Goal: Task Accomplishment & Management: Use online tool/utility

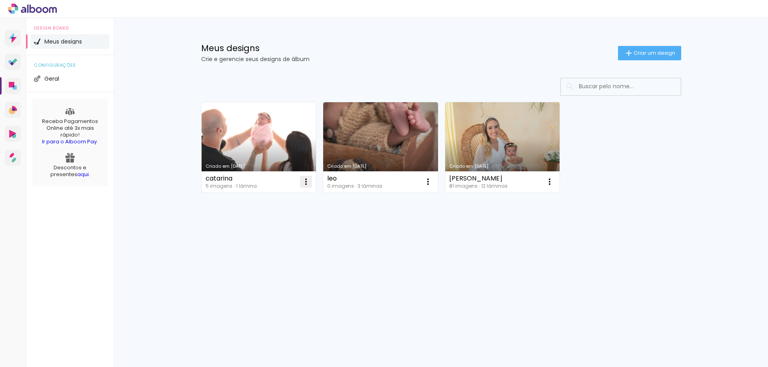
click at [309, 184] on iron-icon at bounding box center [306, 182] width 10 height 10
click at [276, 232] on paper-item "Excluir" at bounding box center [274, 235] width 79 height 16
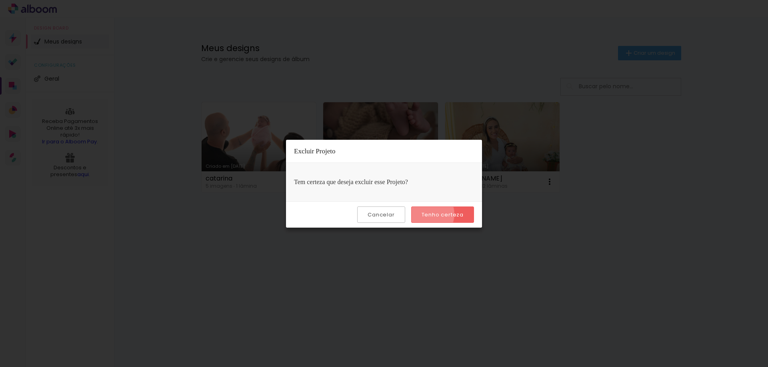
click at [0, 0] on slot "Tenho certeza" at bounding box center [0, 0] width 0 height 0
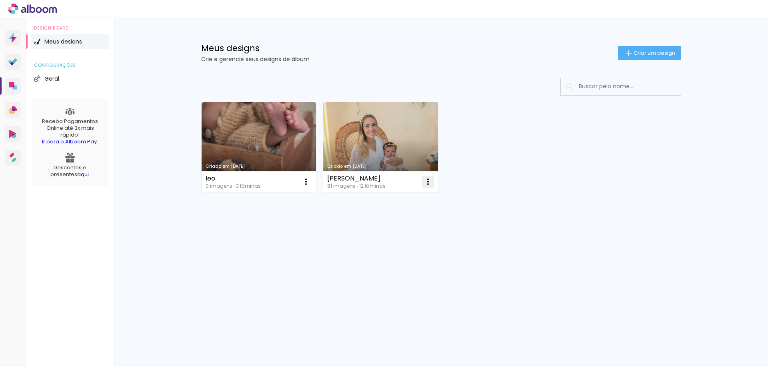
click at [429, 182] on iron-icon at bounding box center [428, 182] width 10 height 10
click at [405, 236] on paper-item "Excluir" at bounding box center [396, 235] width 79 height 16
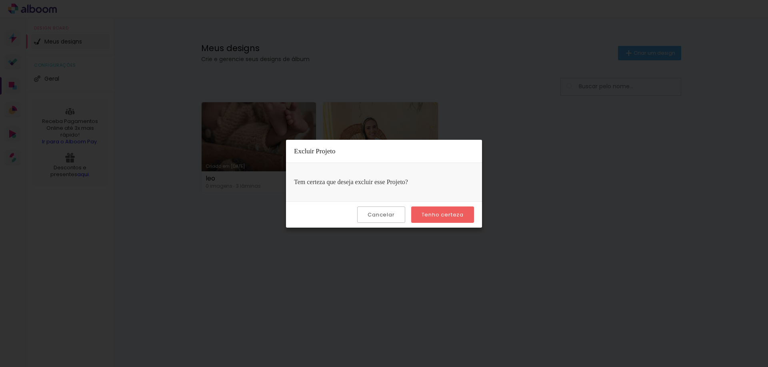
click at [0, 0] on slot "Tenho certeza" at bounding box center [0, 0] width 0 height 0
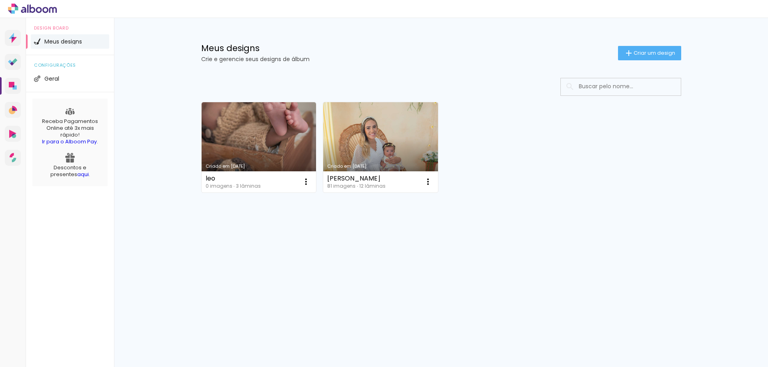
click at [429, 218] on div "Criado em 26/08/25 leo 0 imagens ∙ 3 lâminas Abrir Fazer uma cópia Excluir Cria…" at bounding box center [441, 169] width 520 height 198
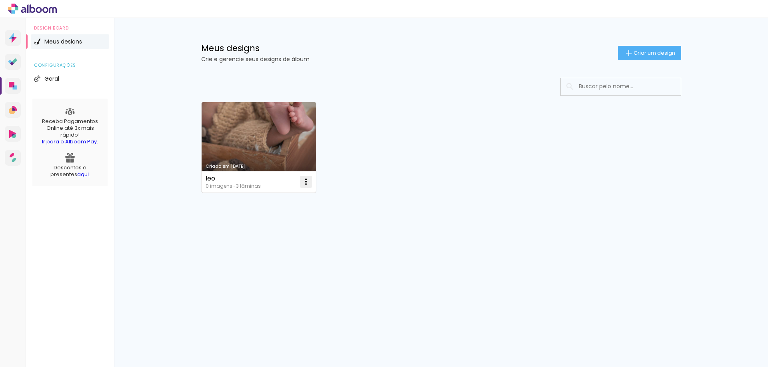
click at [305, 181] on iron-icon at bounding box center [306, 182] width 10 height 10
click at [294, 240] on paper-item "Excluir" at bounding box center [274, 235] width 79 height 16
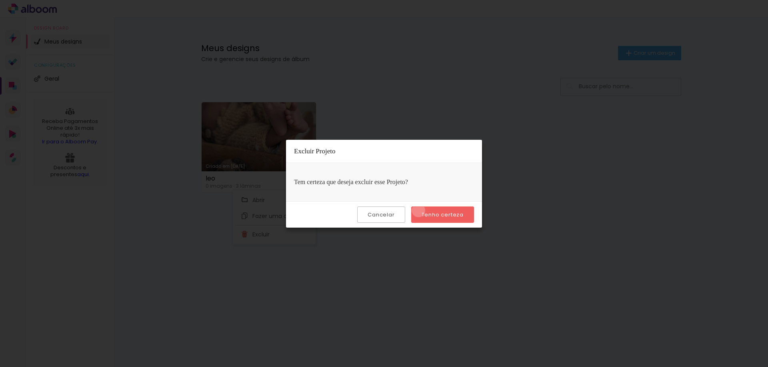
click at [419, 211] on paper-button "Tenho certeza" at bounding box center [442, 215] width 63 height 16
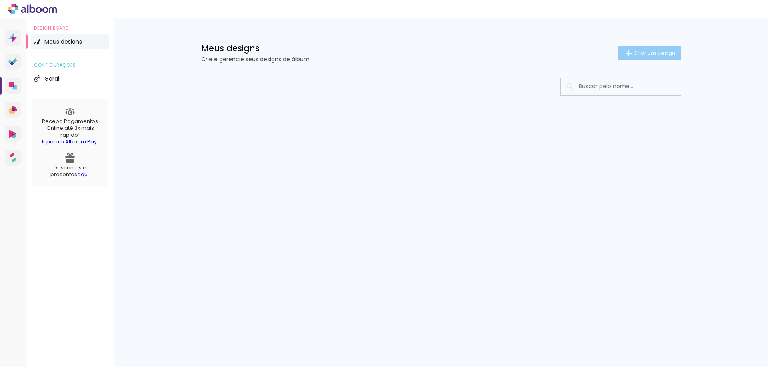
click at [644, 54] on span "Criar um design" at bounding box center [654, 52] width 42 height 5
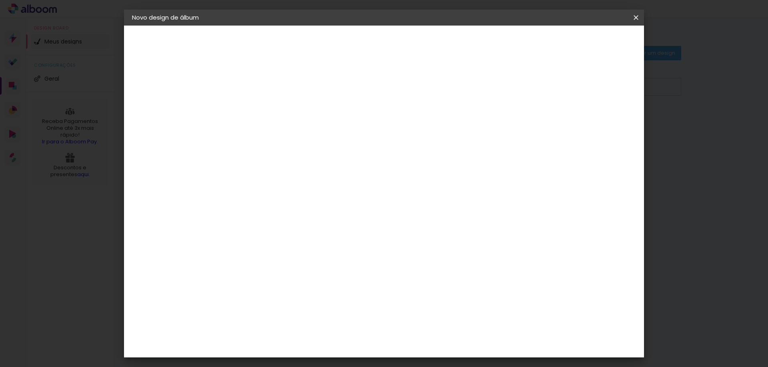
click at [263, 109] on input at bounding box center [263, 107] width 0 height 12
type input "t"
type input "15x21"
type paper-input "15x21"
click at [0, 0] on slot "Avançar" at bounding box center [0, 0] width 0 height 0
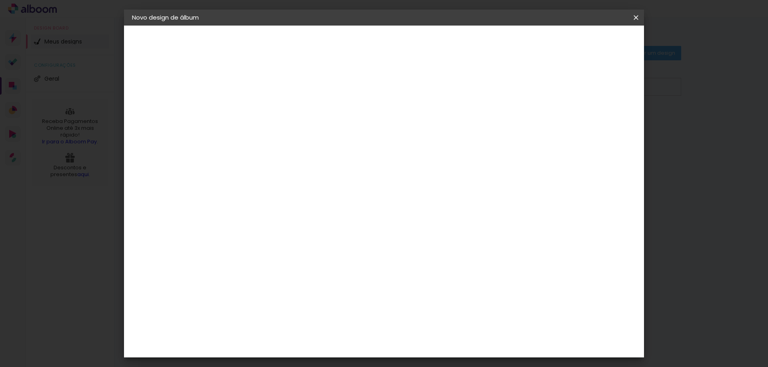
drag, startPoint x: 496, startPoint y: 123, endPoint x: 481, endPoint y: 124, distance: 14.8
click at [0, 0] on slot "Tamanho Livre" at bounding box center [0, 0] width 0 height 0
click at [0, 0] on slot "Avançar" at bounding box center [0, 0] width 0 height 0
click at [350, 124] on span "30" at bounding box center [349, 125] width 13 height 12
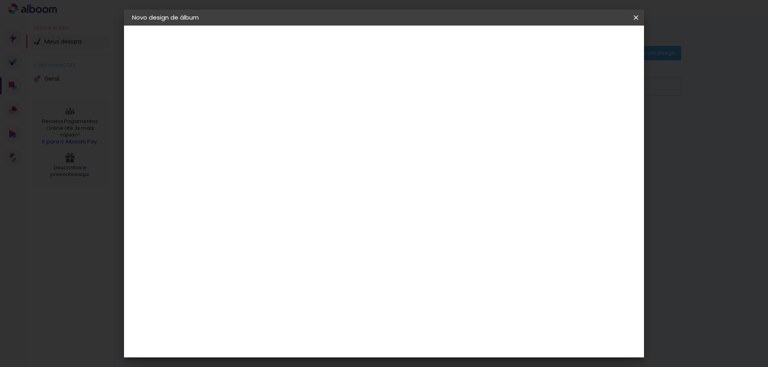
click at [350, 124] on span "30" at bounding box center [349, 125] width 13 height 12
click at [433, 332] on input "60" at bounding box center [428, 333] width 21 height 12
type input "42"
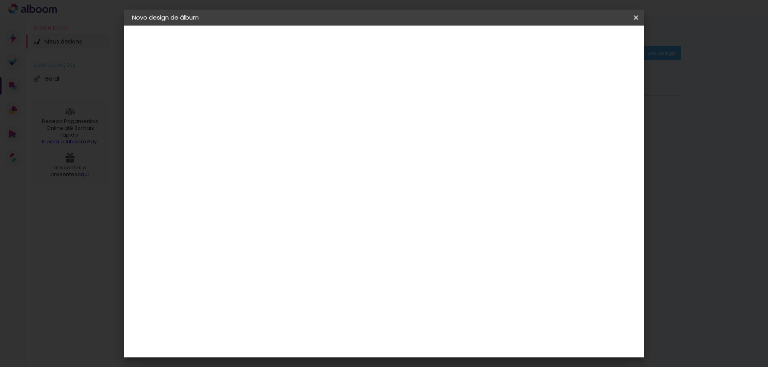
type paper-input "42"
click at [243, 259] on input "30" at bounding box center [237, 261] width 21 height 12
type input "15,2"
type paper-input "15,2"
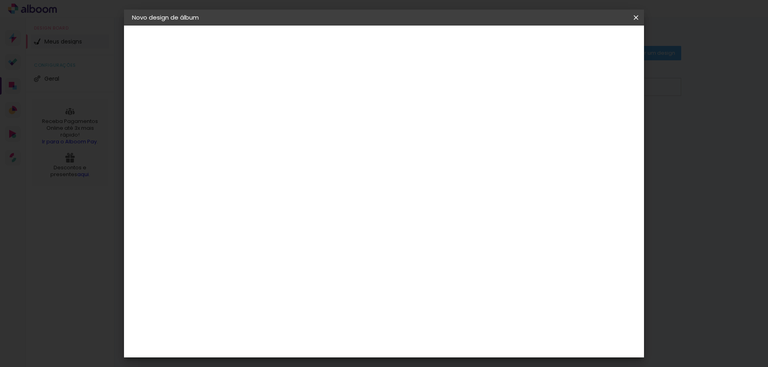
click at [586, 42] on span "Iniciar design" at bounding box center [567, 43] width 36 height 6
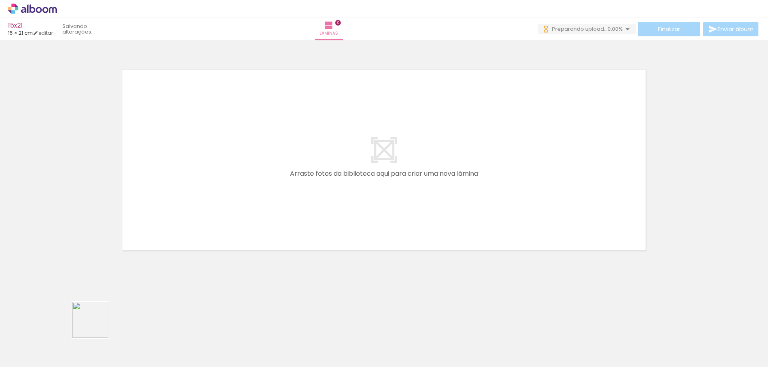
drag, startPoint x: 90, startPoint y: 340, endPoint x: 214, endPoint y: 173, distance: 208.6
click at [223, 151] on quentale-workspace at bounding box center [384, 183] width 768 height 367
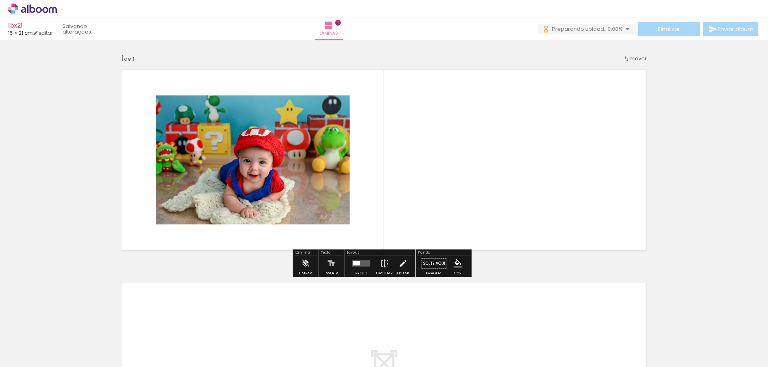
drag, startPoint x: 137, startPoint y: 335, endPoint x: 197, endPoint y: 203, distance: 144.6
click at [203, 166] on quentale-workspace at bounding box center [384, 183] width 768 height 367
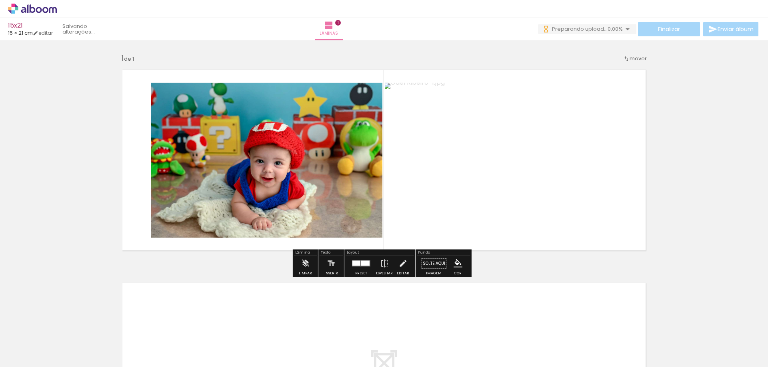
drag, startPoint x: 180, startPoint y: 341, endPoint x: 225, endPoint y: 152, distance: 193.7
click at [232, 106] on quentale-workspace at bounding box center [384, 183] width 768 height 367
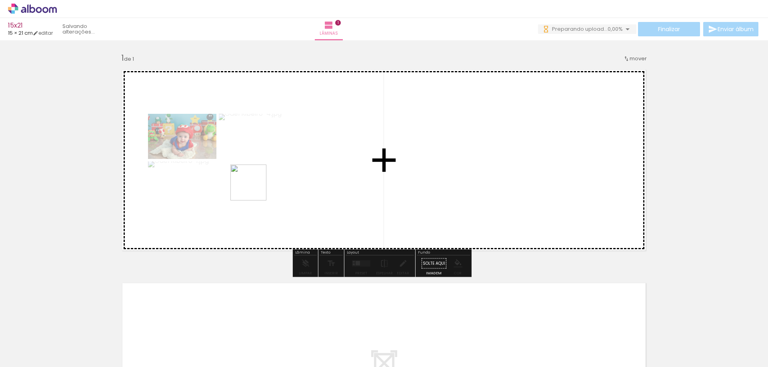
drag, startPoint x: 211, startPoint y: 347, endPoint x: 269, endPoint y: 121, distance: 233.0
click at [259, 159] on quentale-workspace at bounding box center [384, 183] width 768 height 367
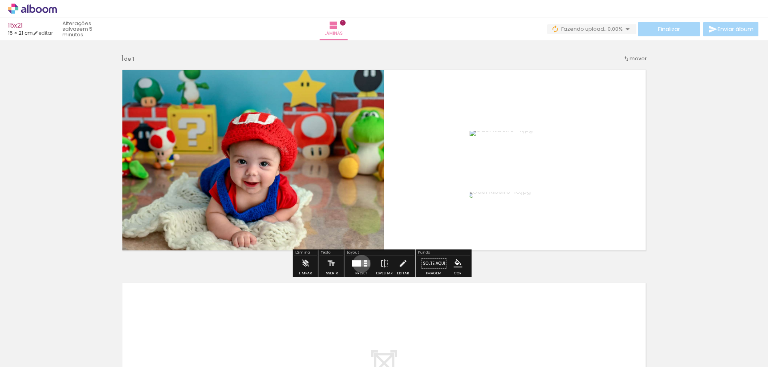
click at [359, 264] on quentale-layouter at bounding box center [361, 264] width 18 height 6
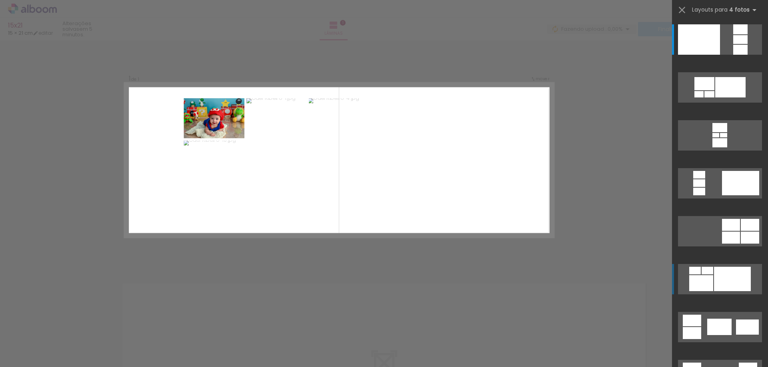
click at [736, 277] on div at bounding box center [732, 279] width 37 height 24
